Goal: Download file/media

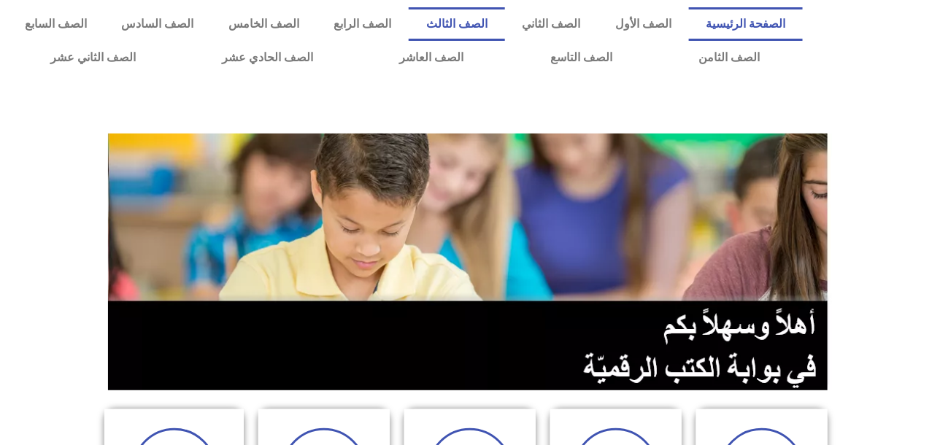
click at [502, 24] on link "الصف الثالث" at bounding box center [457, 24] width 96 height 34
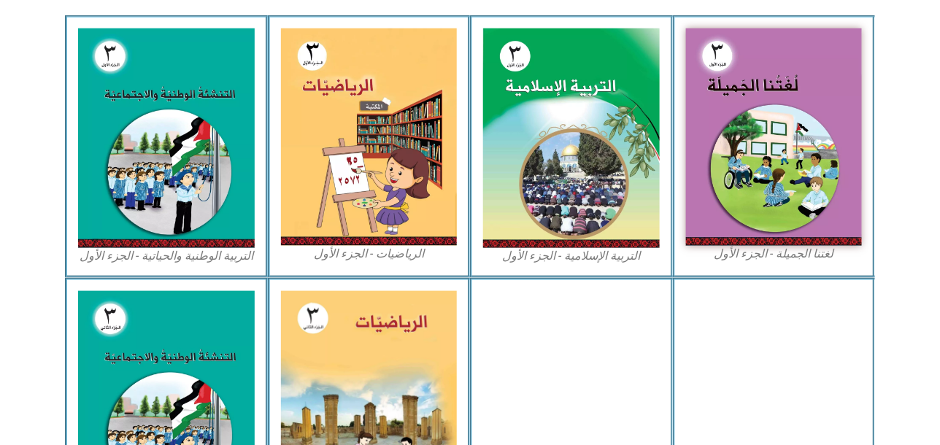
scroll to position [438, 0]
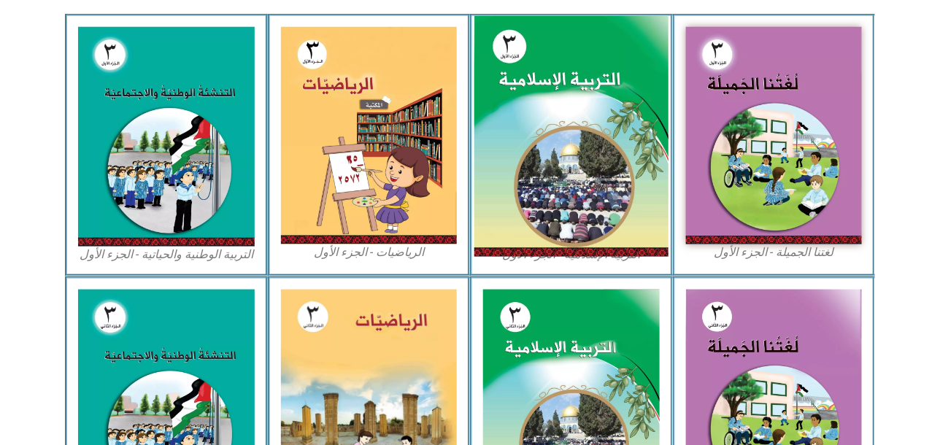
click at [579, 188] on img at bounding box center [571, 136] width 194 height 241
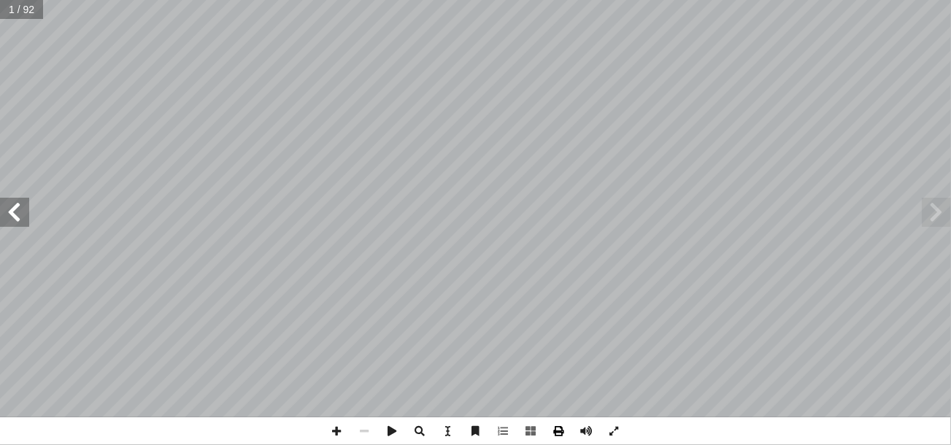
click at [554, 427] on span at bounding box center [559, 431] width 28 height 28
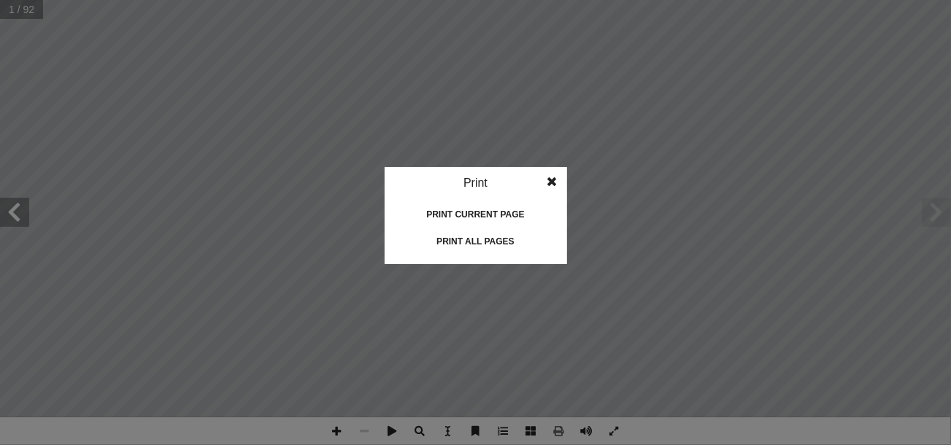
click at [504, 242] on div "Print all pages" at bounding box center [476, 241] width 146 height 23
